Goal: Task Accomplishment & Management: Manage account settings

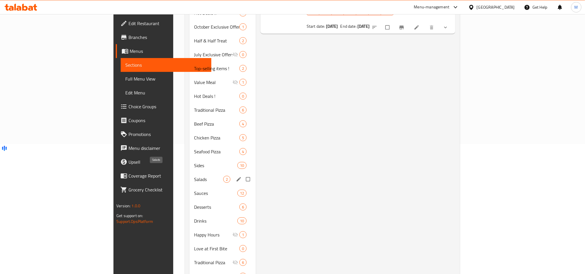
scroll to position [43, 0]
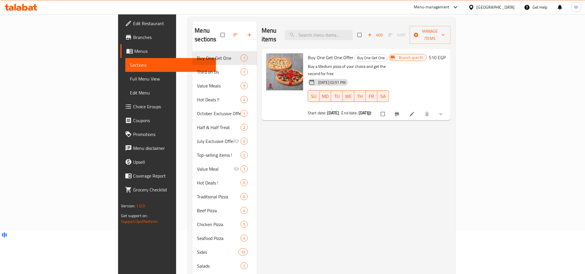
click at [443, 111] on icon "show more" at bounding box center [441, 114] width 6 height 6
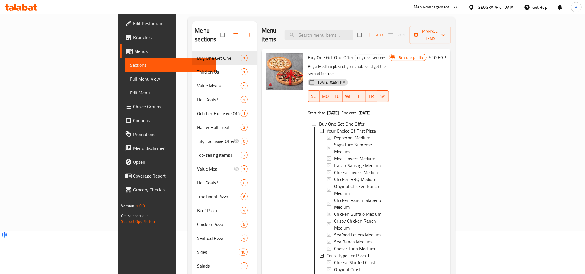
scroll to position [1, 0]
click at [350, 258] on div "Cheese Stuffed Crust" at bounding box center [359, 261] width 50 height 7
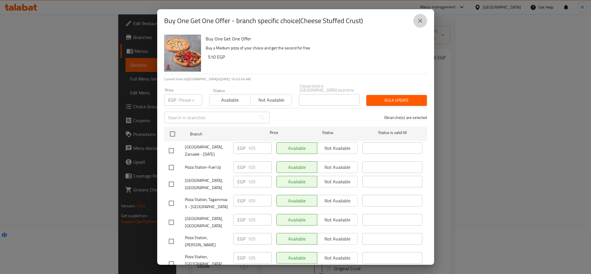
click at [426, 18] on button "close" at bounding box center [420, 21] width 14 height 14
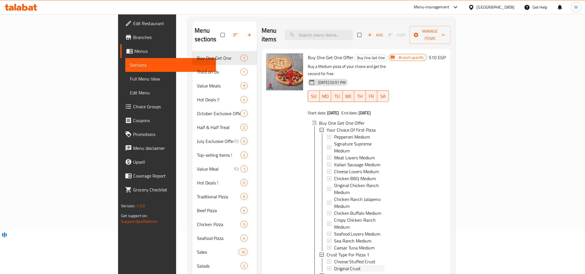
click at [334, 265] on span "Original Crust" at bounding box center [347, 268] width 27 height 7
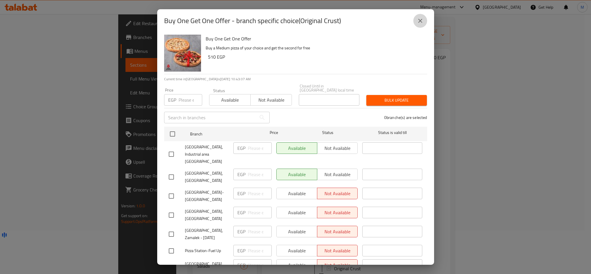
click at [422, 20] on icon "close" at bounding box center [420, 20] width 7 height 7
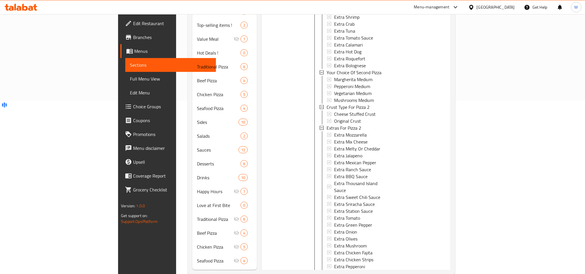
scroll to position [159, 0]
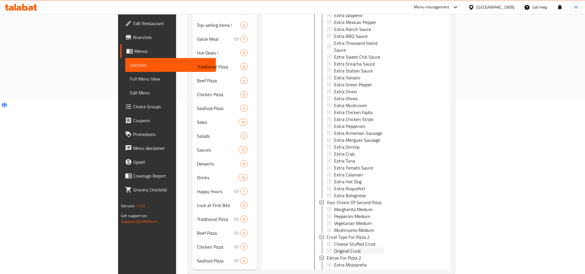
click at [334, 247] on span "Original Crust" at bounding box center [347, 250] width 27 height 7
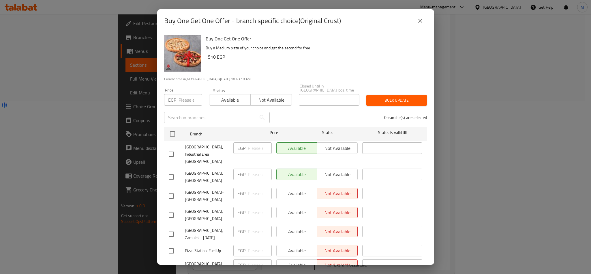
click at [418, 17] on icon "close" at bounding box center [420, 20] width 7 height 7
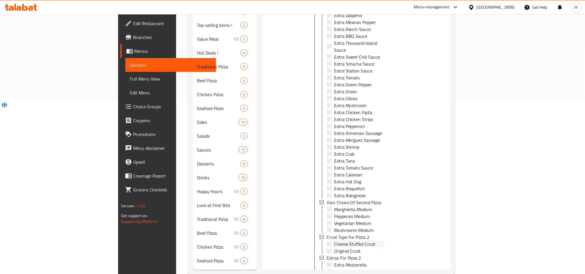
click at [334, 240] on span "Cheese Stuffed Crust" at bounding box center [355, 243] width 42 height 7
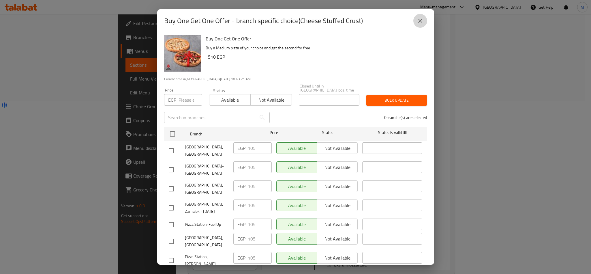
click at [426, 21] on button "close" at bounding box center [420, 21] width 14 height 14
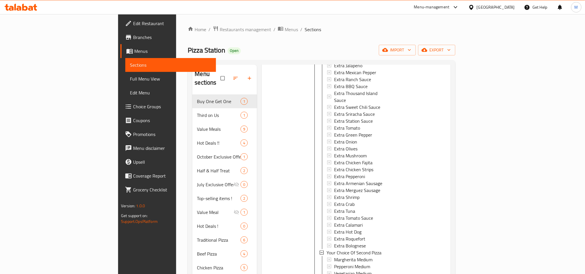
scroll to position [332, 0]
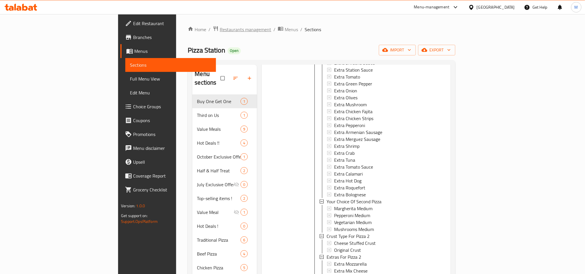
click at [220, 28] on span "Restaurants management" at bounding box center [245, 29] width 51 height 7
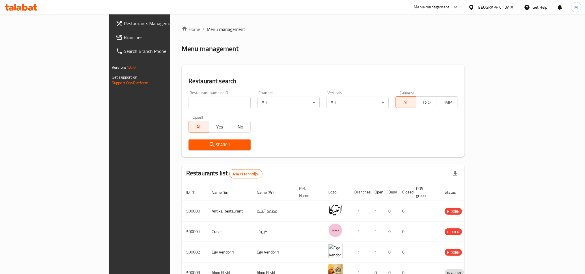
click at [188, 107] on input "search" at bounding box center [219, 103] width 62 height 12
drag, startPoint x: 155, startPoint y: 99, endPoint x: 152, endPoint y: 106, distance: 7.6
click at [188, 99] on input "search" at bounding box center [219, 103] width 62 height 12
paste input "667364"
type input "667364"
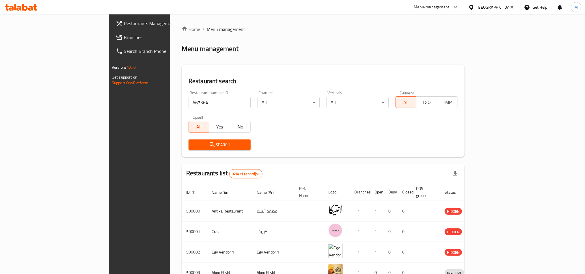
click at [188, 149] on button "Search" at bounding box center [219, 144] width 62 height 11
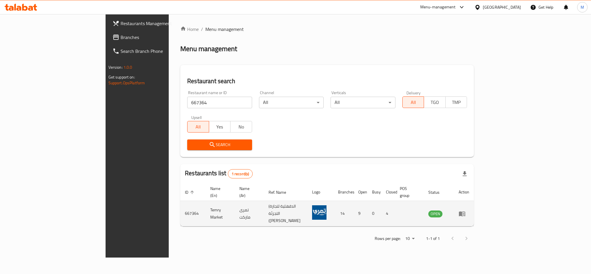
click at [465, 213] on icon "enhanced table" at bounding box center [464, 214] width 2 height 2
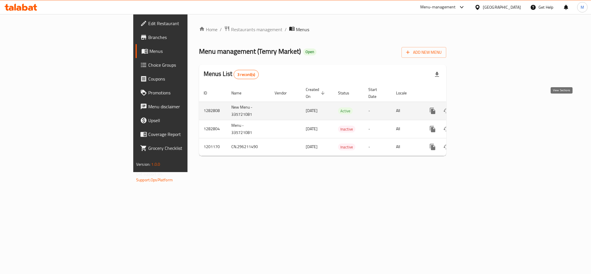
click at [478, 107] on icon "enhanced table" at bounding box center [474, 110] width 7 height 7
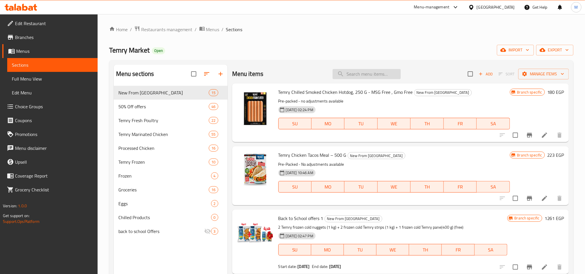
click at [353, 79] on input "search" at bounding box center [366, 74] width 68 height 10
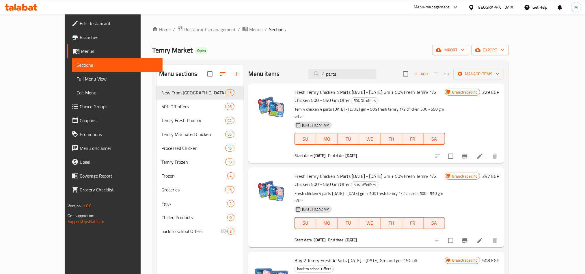
drag, startPoint x: 368, startPoint y: 73, endPoint x: 296, endPoint y: 75, distance: 72.2
click at [296, 75] on div "Menu items 4 parts Add Sort Manage items" at bounding box center [376, 74] width 256 height 19
type input "4 parts"
